Goal: Task Accomplishment & Management: Complete application form

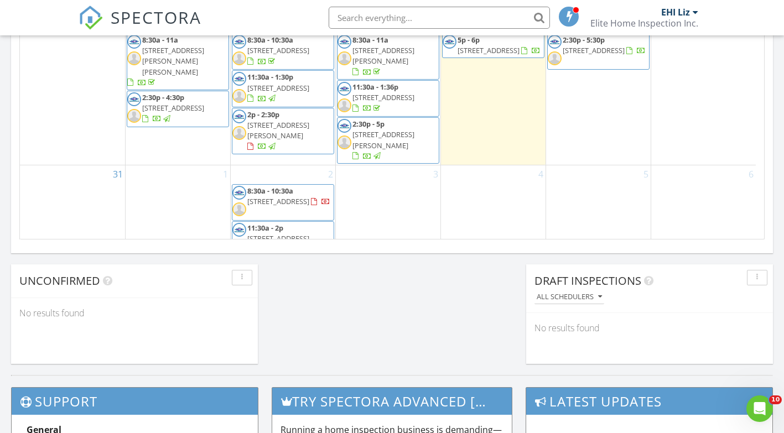
scroll to position [830, 0]
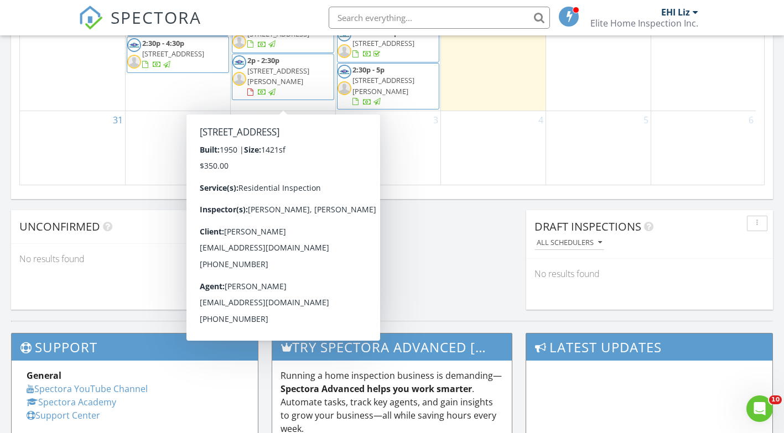
click at [365, 111] on div "3" at bounding box center [388, 176] width 105 height 131
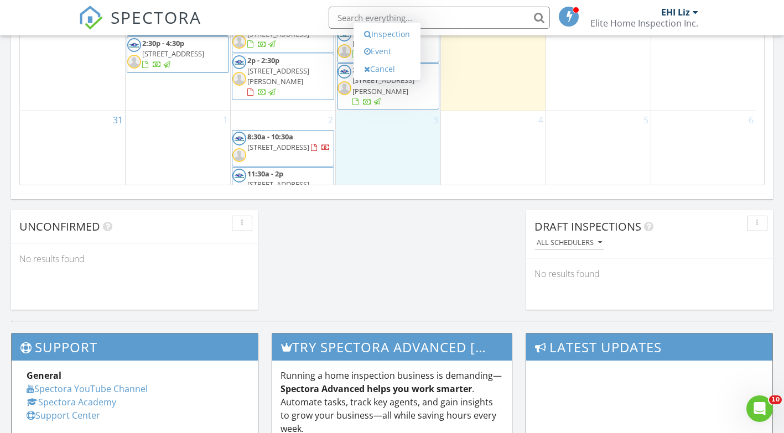
click at [382, 30] on link "Inspection" at bounding box center [387, 34] width 57 height 18
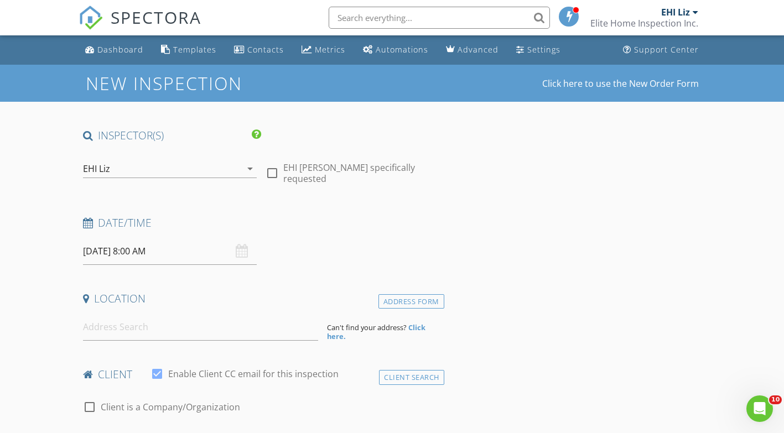
click at [247, 169] on icon "arrow_drop_down" at bounding box center [250, 168] width 13 height 13
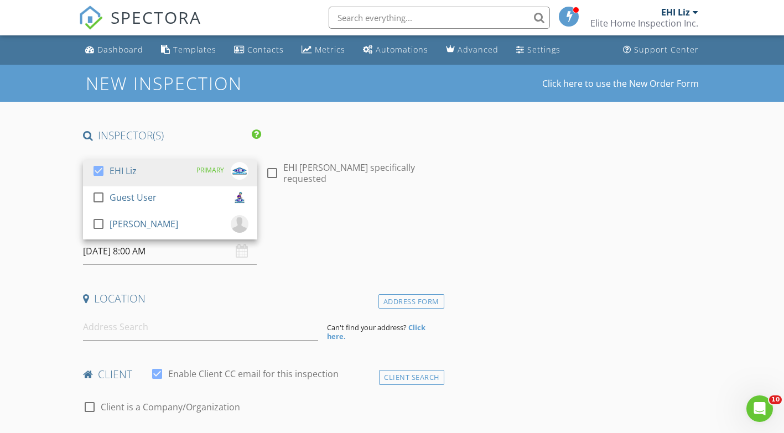
click at [104, 226] on div at bounding box center [98, 224] width 19 height 19
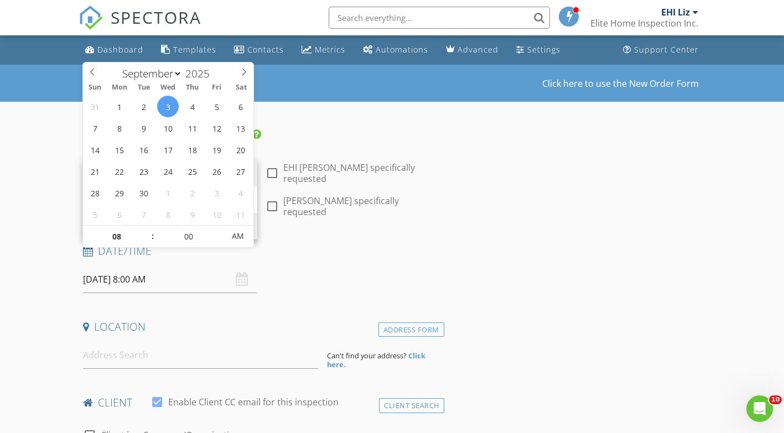
click at [162, 266] on input "09/03/2025 8:00 AM" at bounding box center [170, 279] width 174 height 27
type input "05"
type input "09/03/2025 8:05 AM"
click at [220, 231] on span at bounding box center [219, 231] width 8 height 11
type input "10"
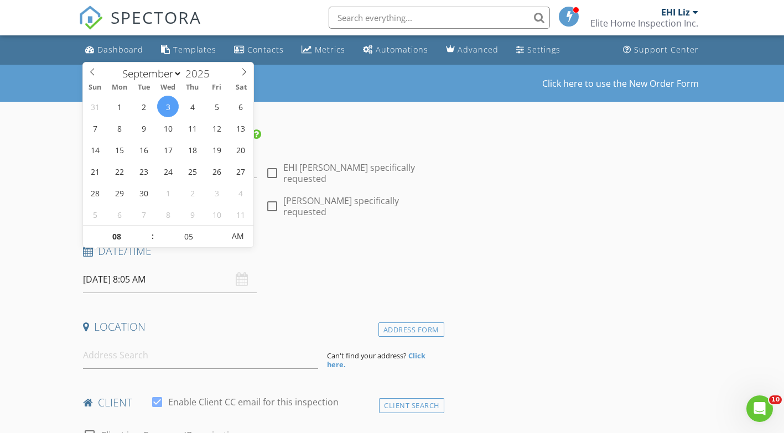
type input "09/03/2025 8:10 AM"
click at [220, 231] on span at bounding box center [219, 231] width 8 height 11
type input "15"
type input "09/03/2025 8:15 AM"
click at [220, 231] on span at bounding box center [219, 231] width 8 height 11
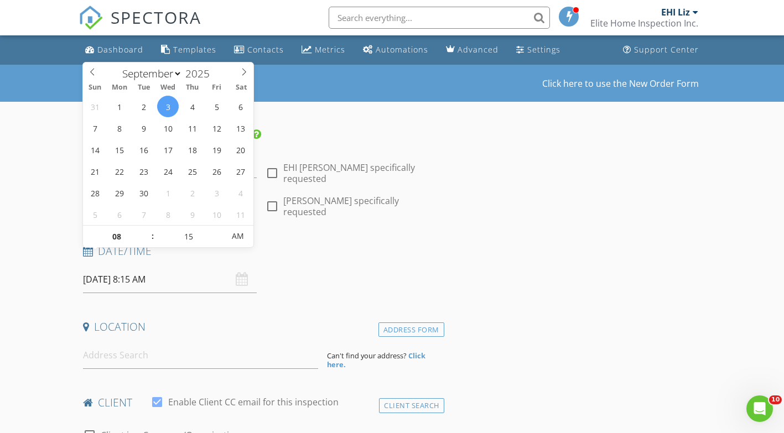
type input "20"
type input "09/03/2025 8:20 AM"
click at [220, 231] on span at bounding box center [219, 231] width 8 height 11
type input "25"
type input "09/03/2025 8:25 AM"
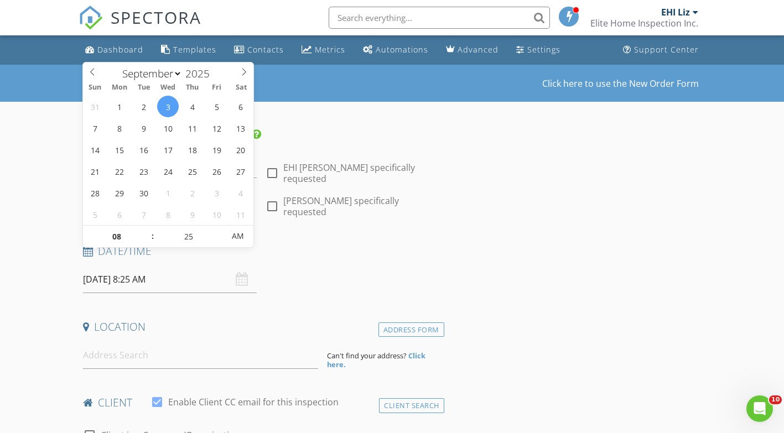
click at [220, 231] on span at bounding box center [219, 231] width 8 height 11
type input "30"
type input "[DATE] 8:30 AM"
click at [220, 231] on span at bounding box center [219, 231] width 8 height 11
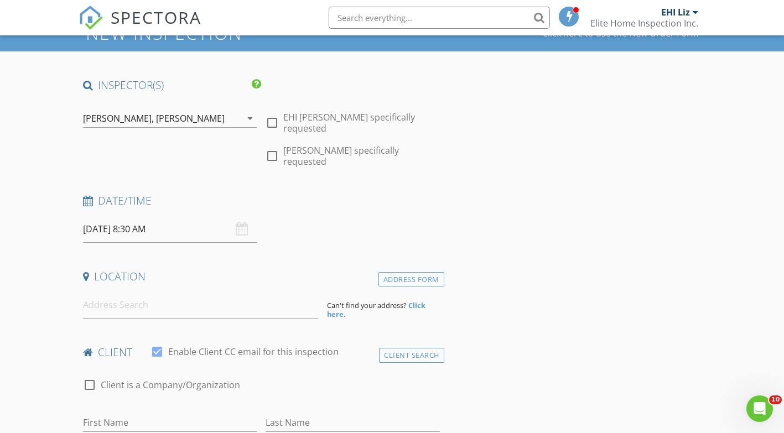
scroll to position [111, 0]
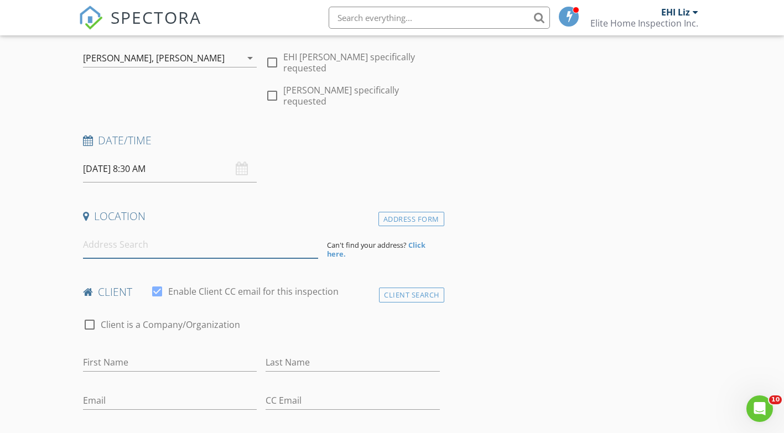
click at [158, 231] on input at bounding box center [200, 244] width 235 height 27
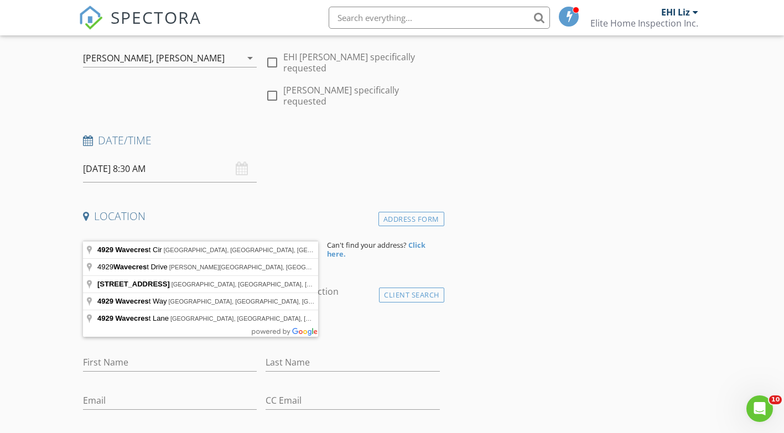
type input "4929 Wavecrest Cir, Wichita, KS, USA"
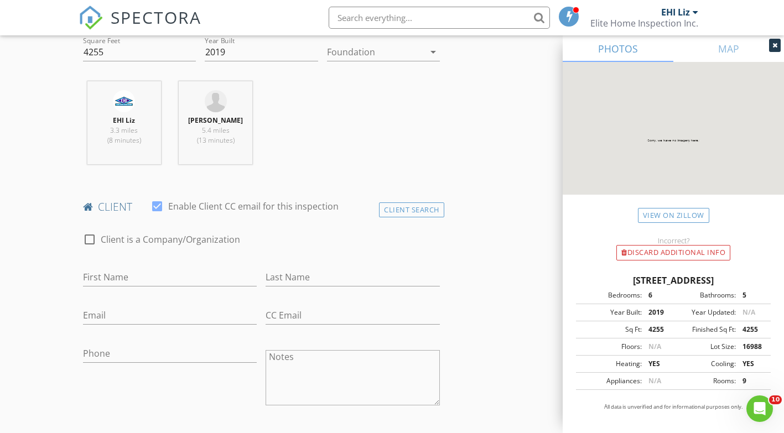
scroll to position [443, 0]
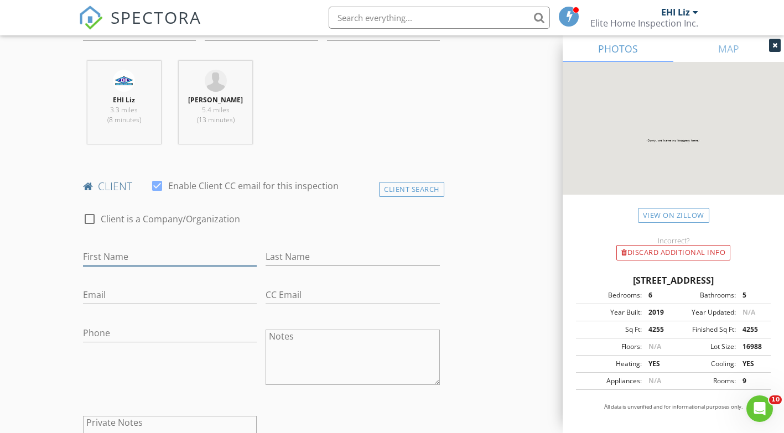
click at [140, 248] on input "First Name" at bounding box center [170, 257] width 174 height 18
type input "[PERSON_NAME]"
click at [298, 248] on input "Last Name" at bounding box center [353, 257] width 174 height 18
click at [280, 248] on input "Seils" at bounding box center [353, 257] width 174 height 18
type input "Seals"
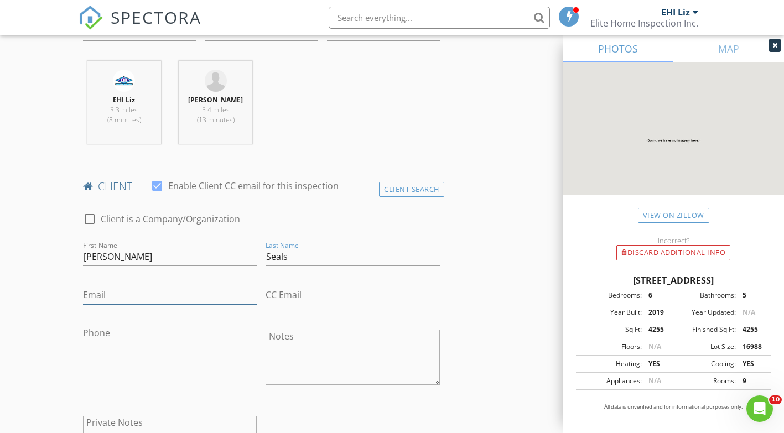
click at [95, 286] on input "Email" at bounding box center [170, 295] width 174 height 18
type input "travisseals@gmail.com"
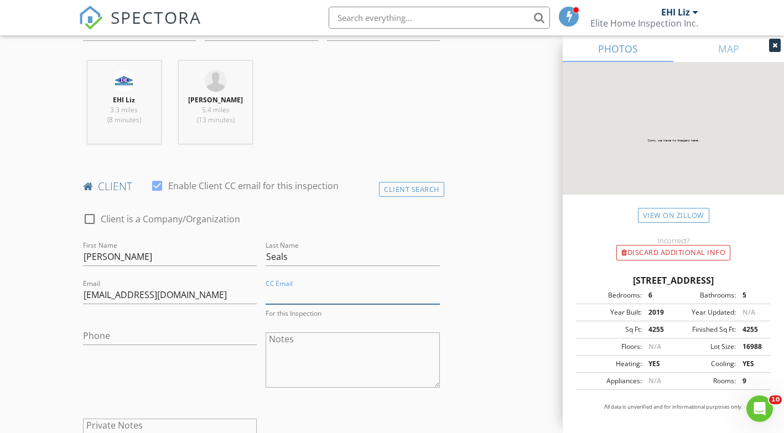
click at [281, 286] on input "CC Email" at bounding box center [353, 295] width 174 height 18
type input "[EMAIL_ADDRESS][DOMAIN_NAME]"
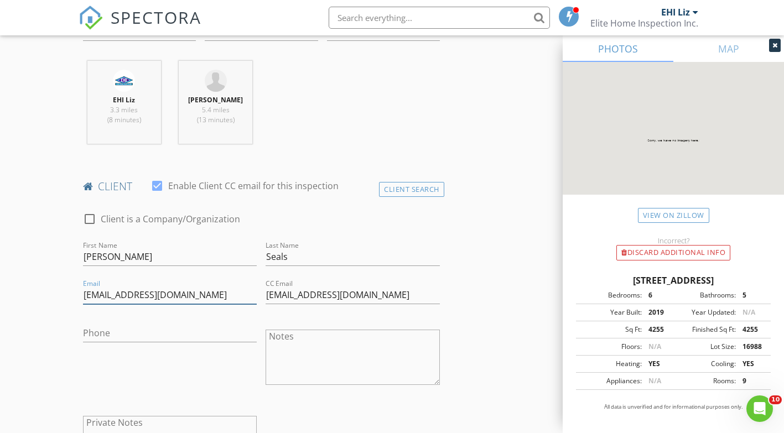
click at [105, 286] on input "travisseals@gmail.com" at bounding box center [170, 295] width 174 height 18
type input "[PERSON_NAME][EMAIL_ADDRESS][DOMAIN_NAME]"
click at [135, 324] on input "Phone" at bounding box center [170, 333] width 174 height 18
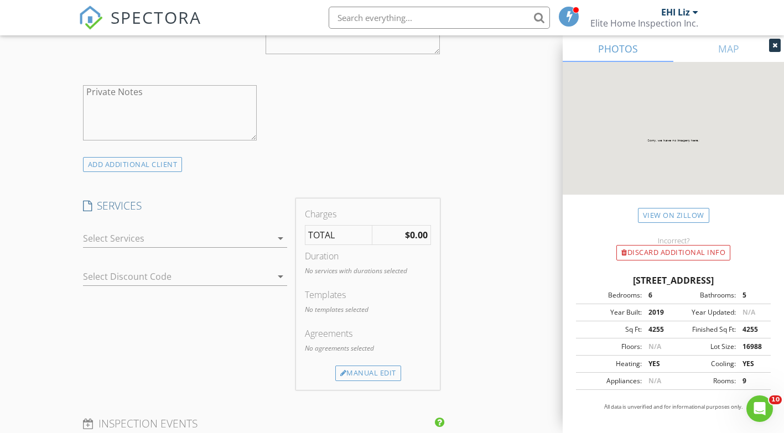
scroll to position [775, 0]
type input "[PHONE_NUMBER]"
click at [150, 229] on div at bounding box center [177, 238] width 189 height 18
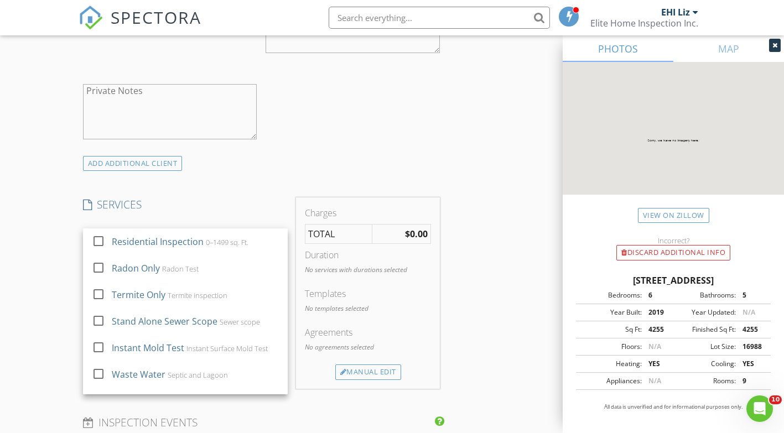
click at [101, 232] on div at bounding box center [98, 241] width 19 height 19
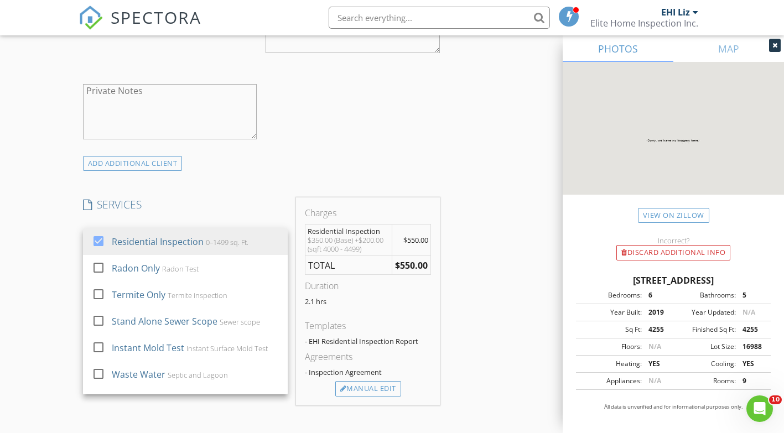
click at [101, 285] on div at bounding box center [98, 294] width 19 height 19
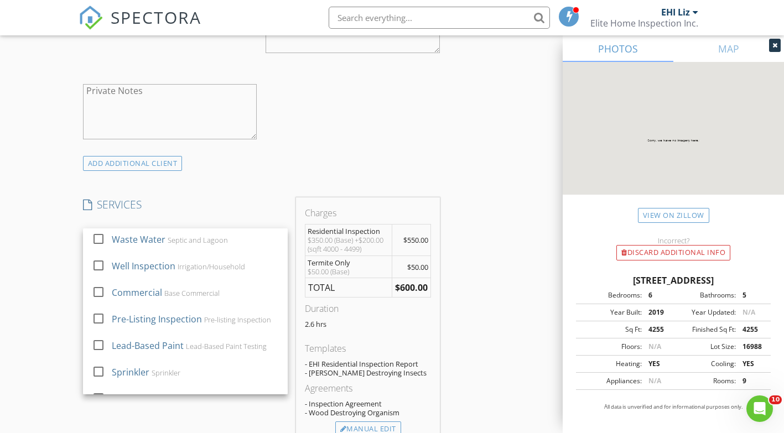
scroll to position [153, 0]
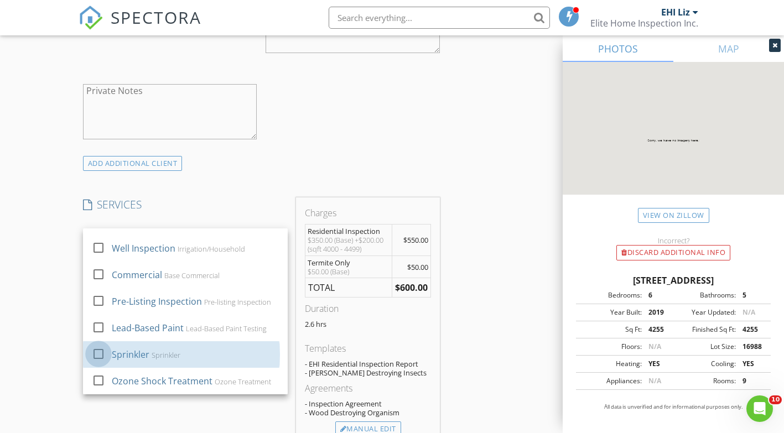
click at [99, 345] on div at bounding box center [98, 354] width 19 height 19
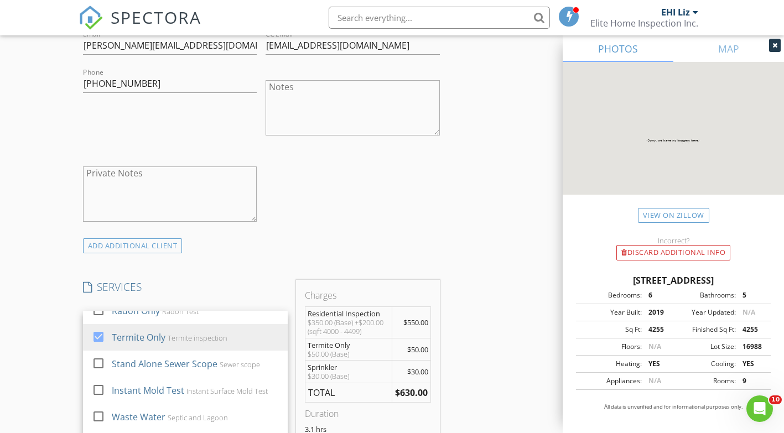
scroll to position [12, 0]
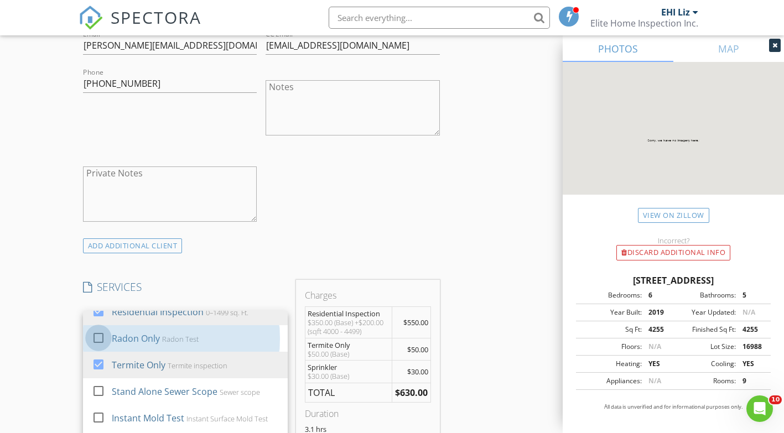
click at [95, 329] on div at bounding box center [98, 338] width 19 height 19
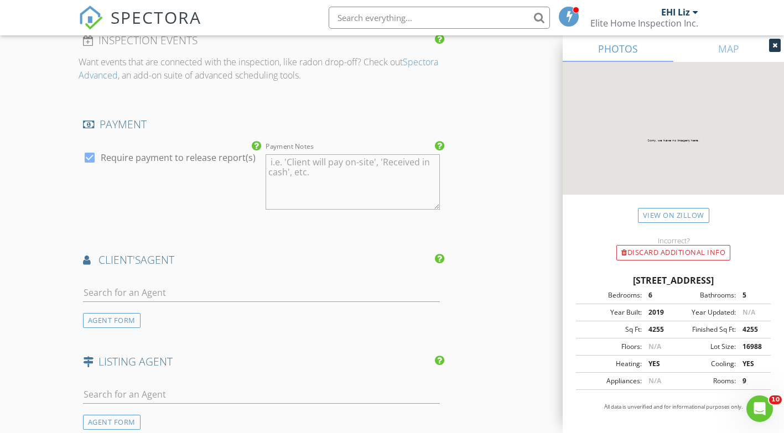
scroll to position [1301, 0]
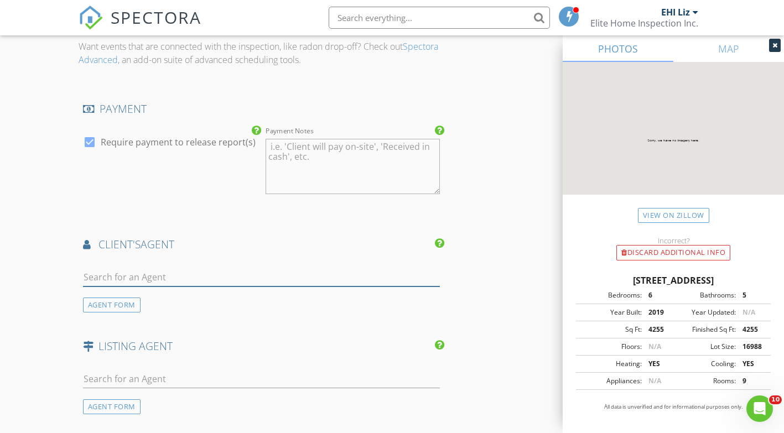
click at [146, 268] on input "text" at bounding box center [261, 277] width 357 height 18
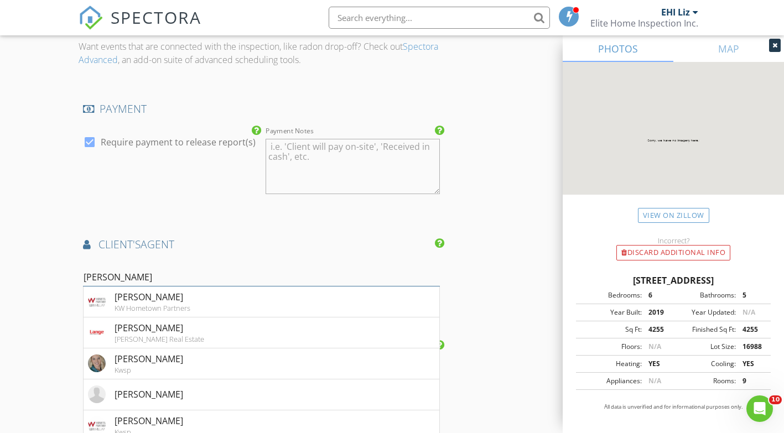
type input "jessica"
click at [137, 304] on div "KW Hometown Partners" at bounding box center [153, 308] width 76 height 9
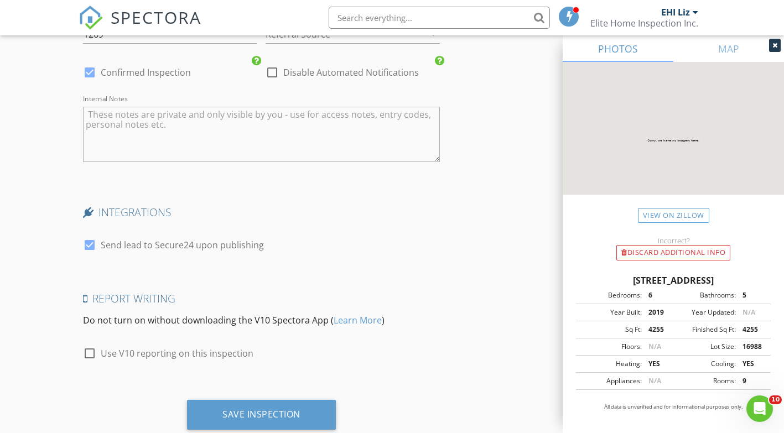
scroll to position [2014, 0]
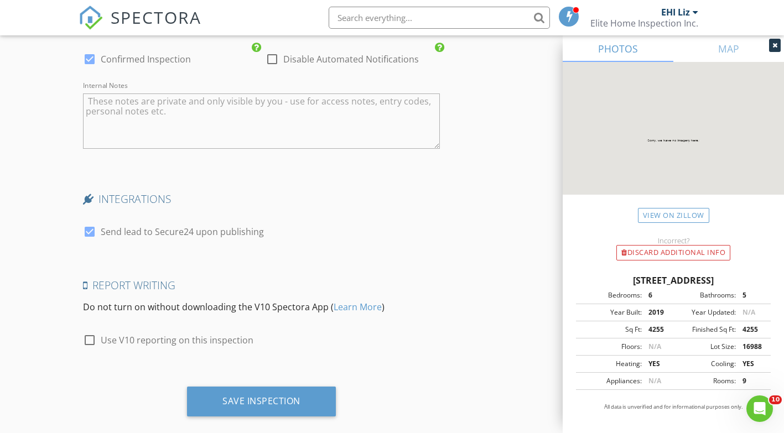
click at [275, 396] on div "Save Inspection" at bounding box center [262, 401] width 78 height 11
